Goal: Information Seeking & Learning: Learn about a topic

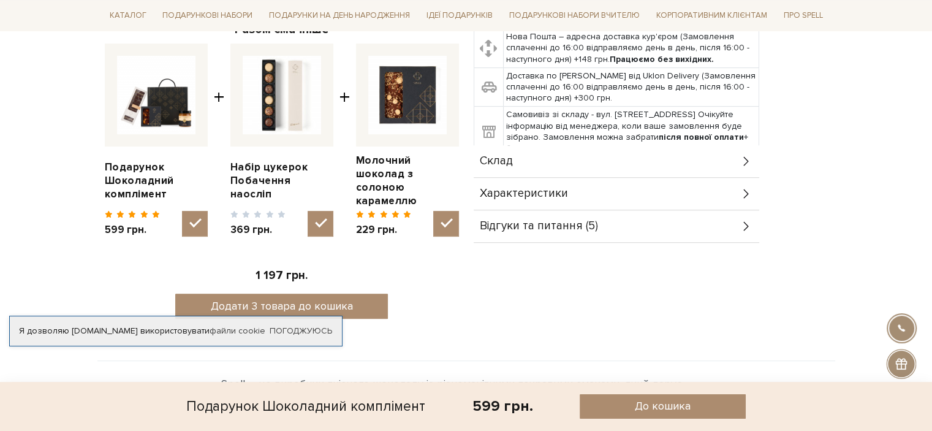
scroll to position [490, 0]
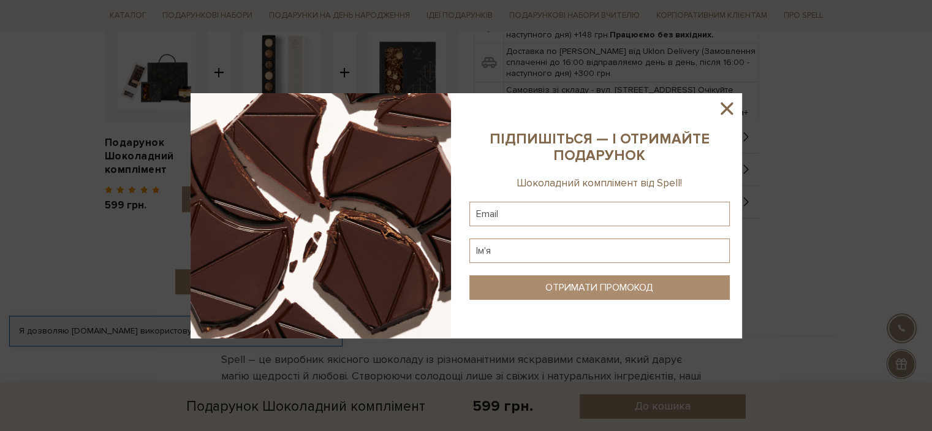
click at [726, 111] on icon at bounding box center [726, 108] width 21 height 21
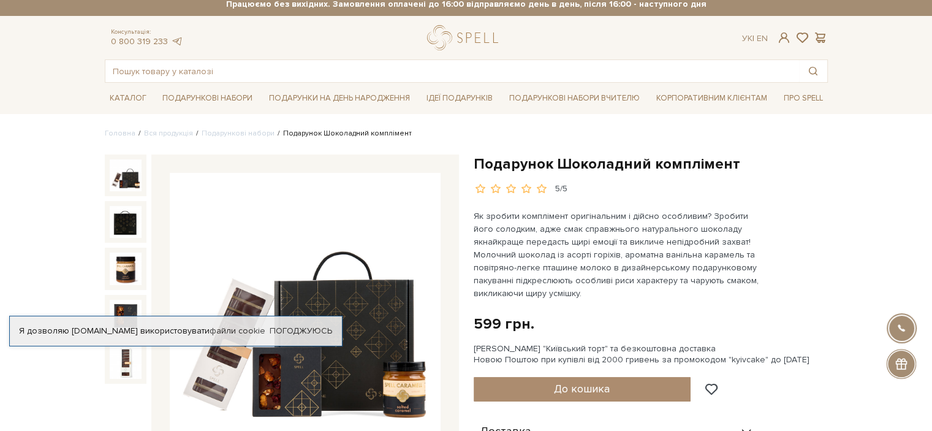
scroll to position [0, 0]
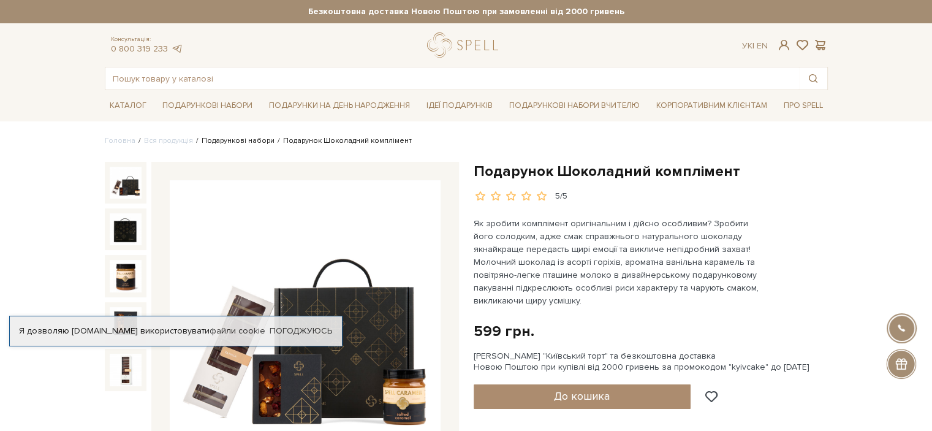
click at [235, 141] on link "Подарункові набори" at bounding box center [238, 140] width 73 height 9
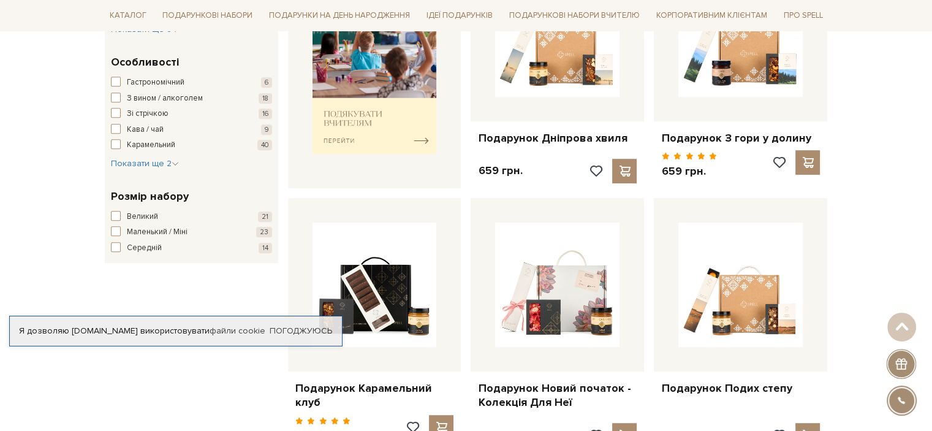
scroll to position [551, 0]
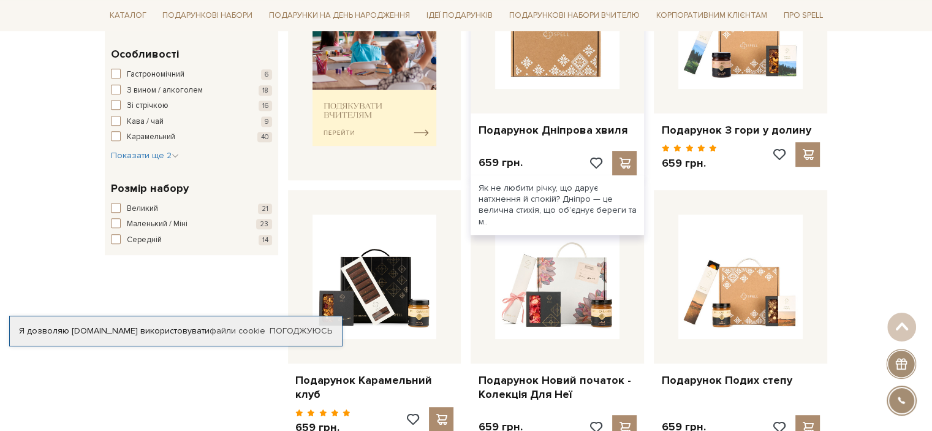
click at [573, 66] on img at bounding box center [557, 26] width 124 height 124
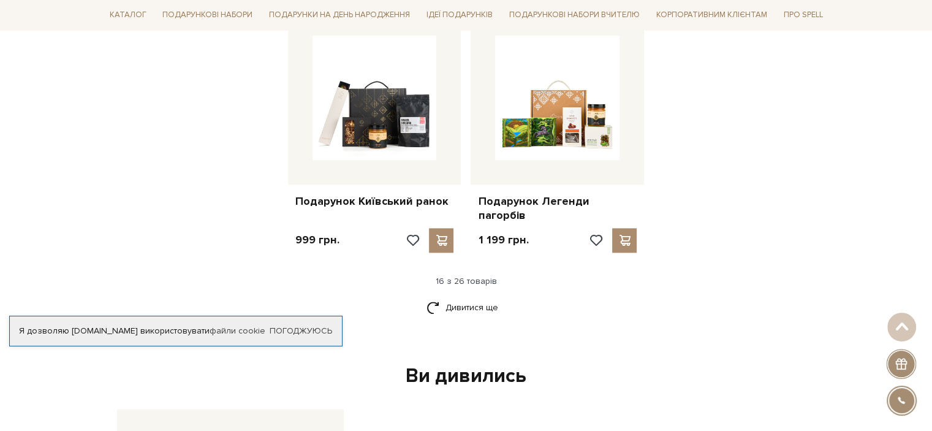
scroll to position [1531, 0]
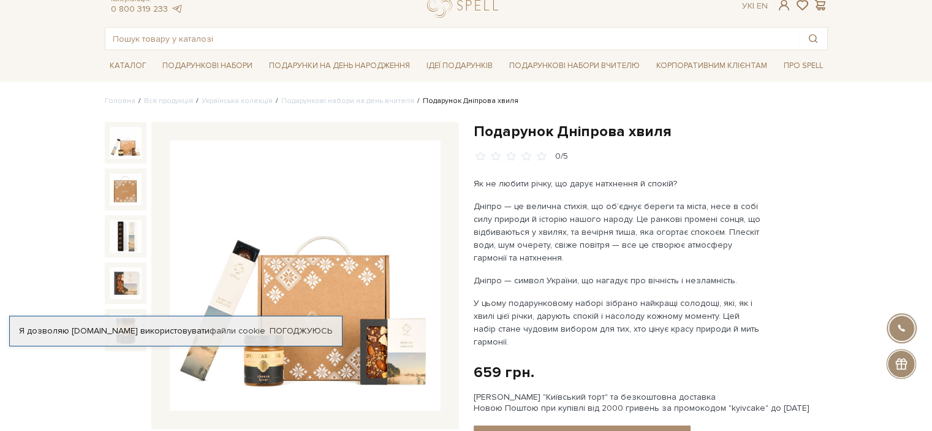
scroll to position [61, 0]
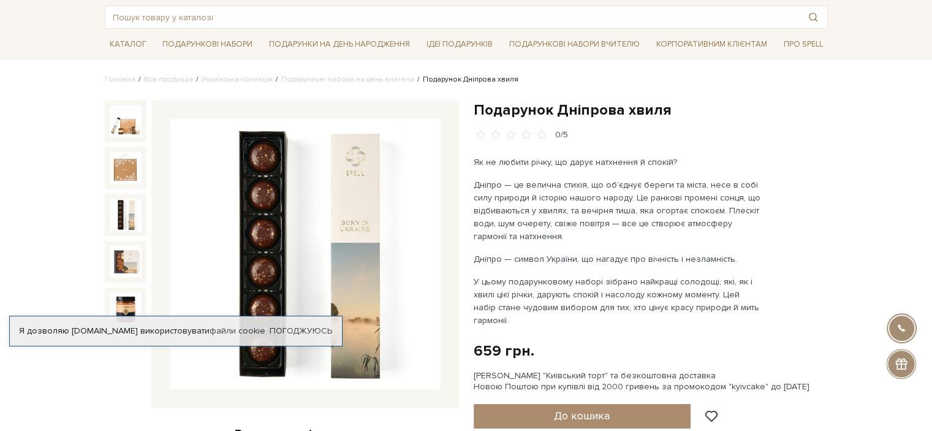
click at [132, 220] on img at bounding box center [126, 214] width 32 height 32
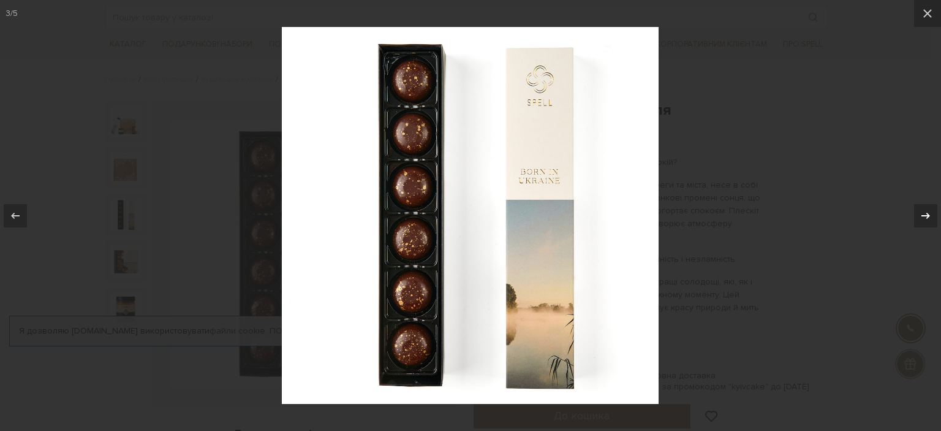
click at [924, 217] on icon at bounding box center [925, 215] width 15 height 15
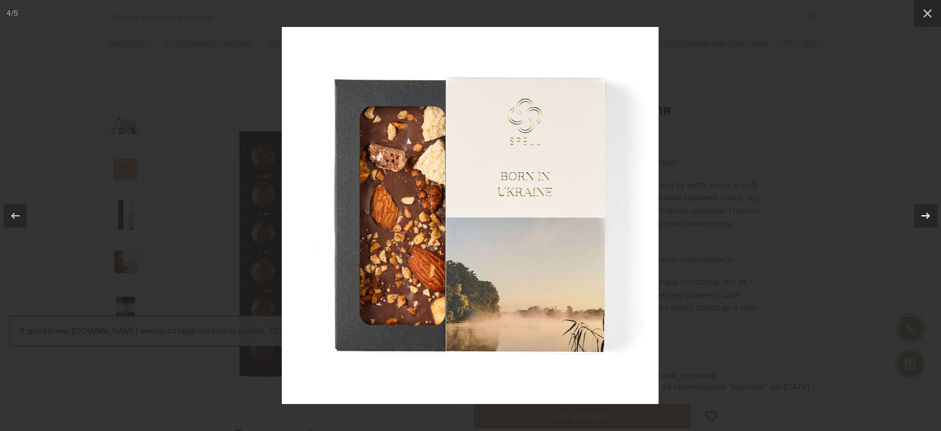
click at [924, 217] on icon at bounding box center [925, 215] width 15 height 15
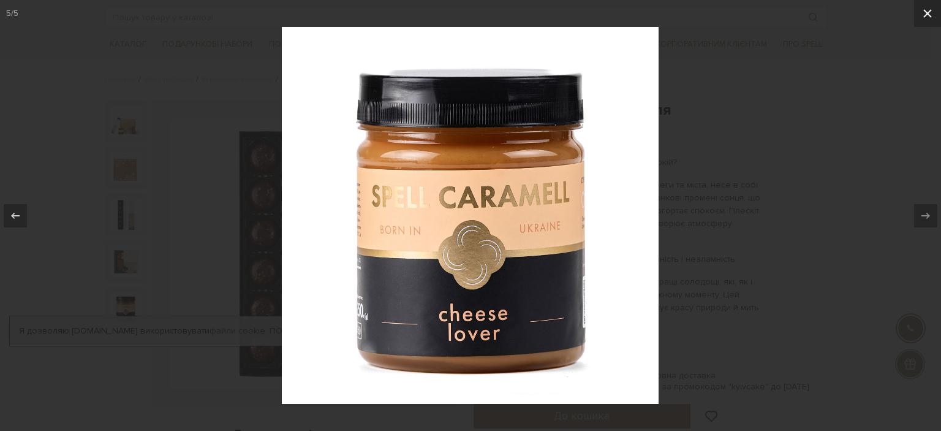
click at [929, 17] on icon at bounding box center [927, 13] width 9 height 9
